Goal: Information Seeking & Learning: Learn about a topic

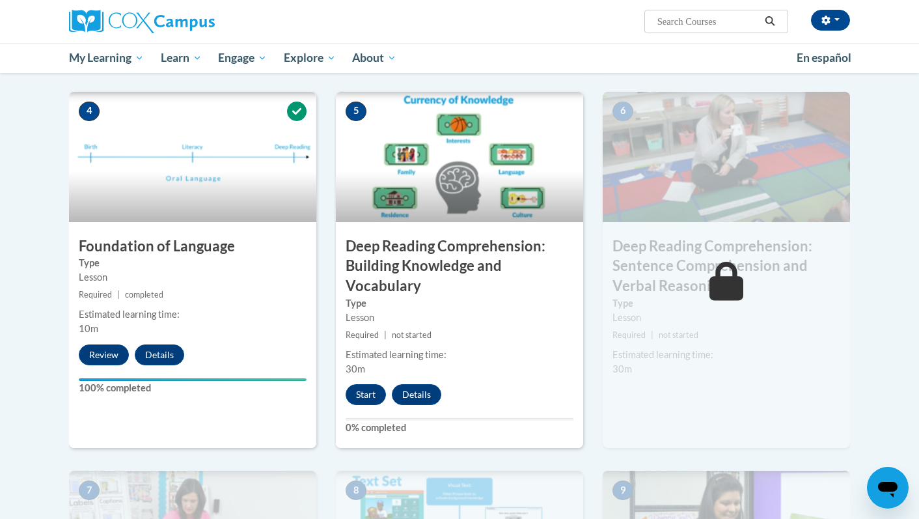
scroll to position [614, 0]
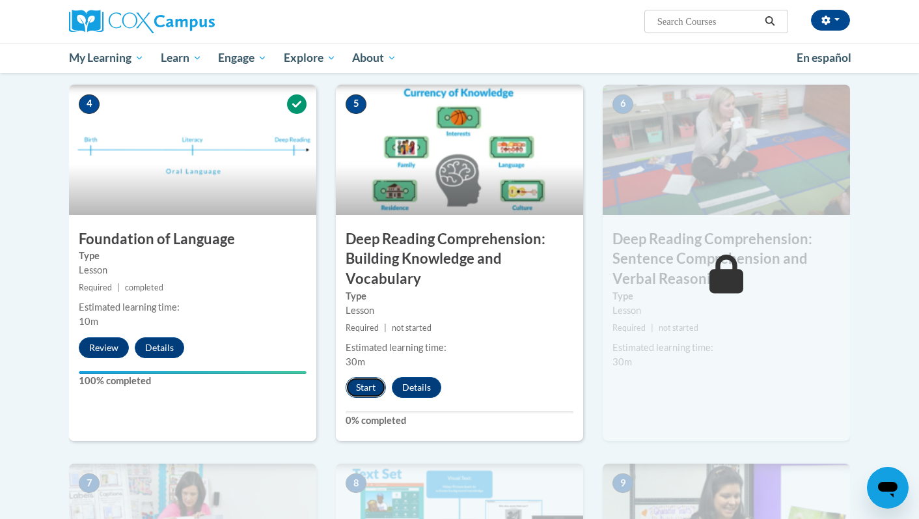
click at [364, 385] on button "Start" at bounding box center [366, 387] width 40 height 21
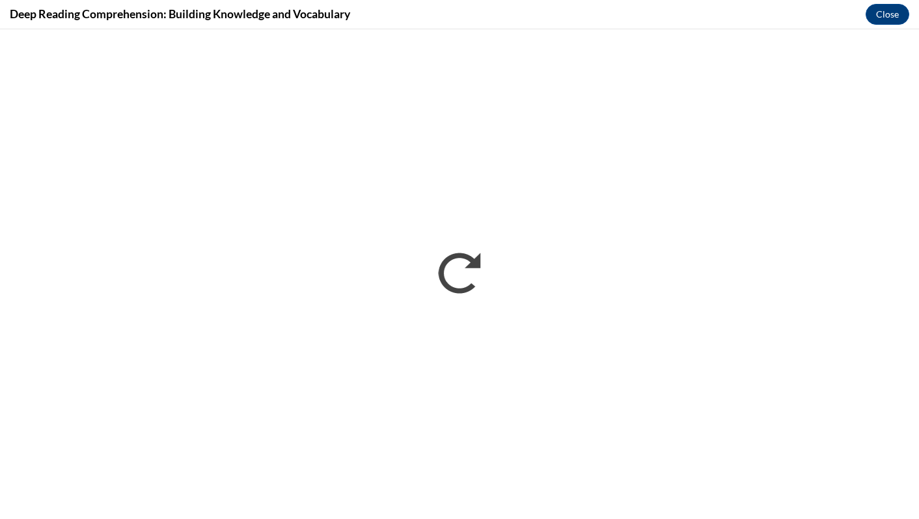
scroll to position [0, 0]
